Goal: Entertainment & Leisure: Browse casually

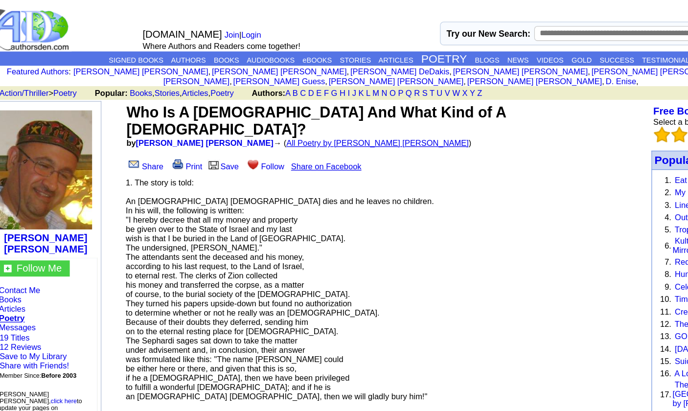
click at [270, 109] on link "All Poetry by [PERSON_NAME] [PERSON_NAME]" at bounding box center [325, 112] width 144 height 7
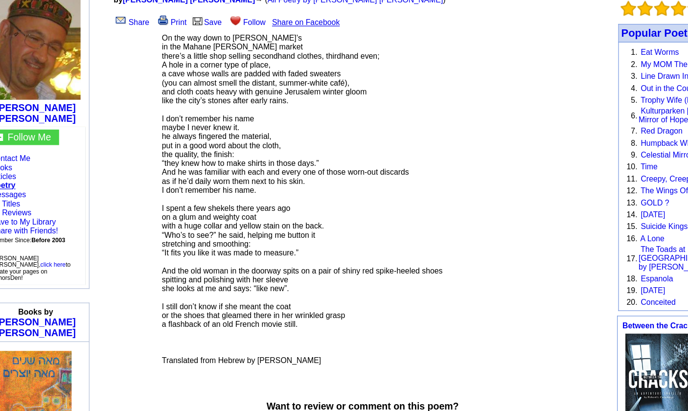
scroll to position [27, 0]
